Goal: Navigation & Orientation: Go to known website

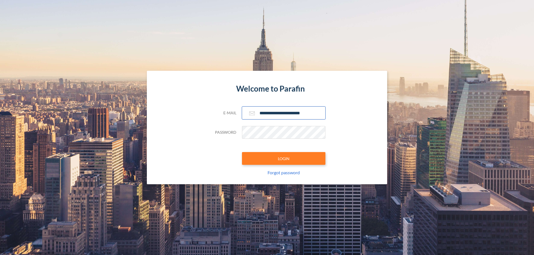
type input "**********"
click at [283, 159] on button "LOGIN" at bounding box center [283, 158] width 83 height 13
